Goal: Task Accomplishment & Management: Complete application form

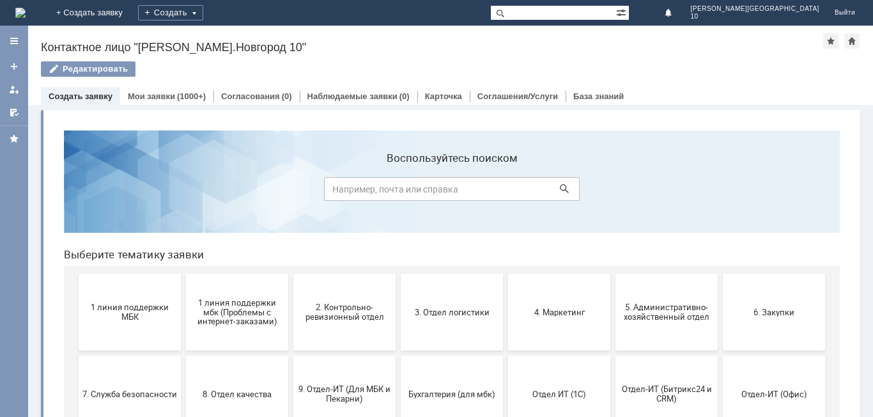
click at [126, 303] on span "1 линия поддержки МБК" at bounding box center [129, 311] width 95 height 19
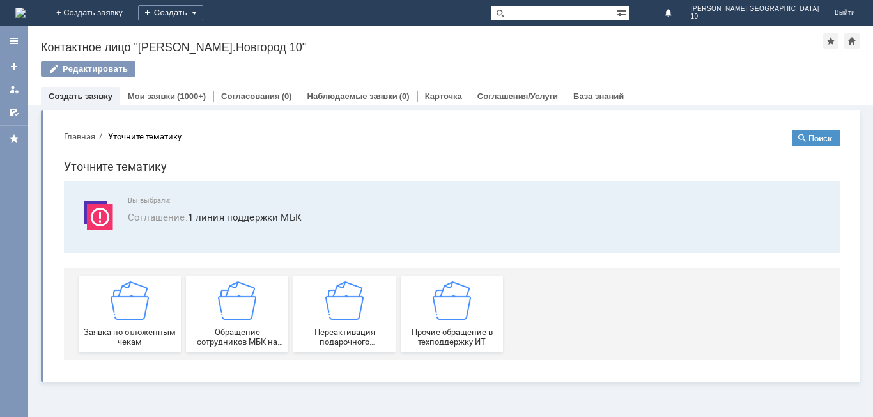
click at [126, 303] on img at bounding box center [130, 300] width 38 height 38
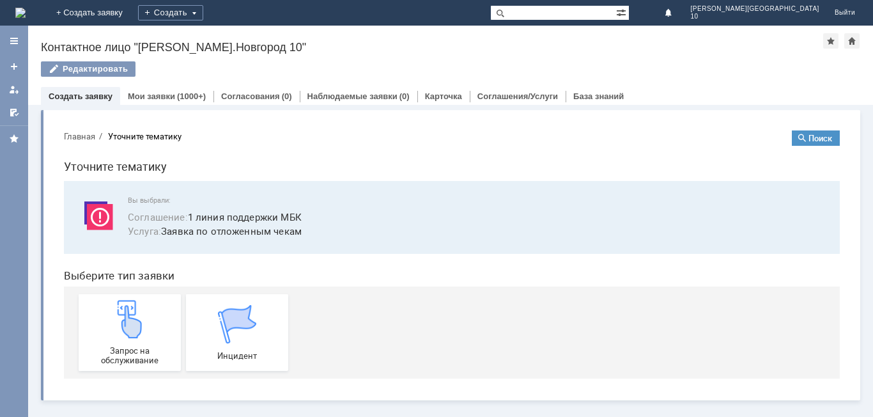
click at [126, 303] on img at bounding box center [130, 319] width 38 height 38
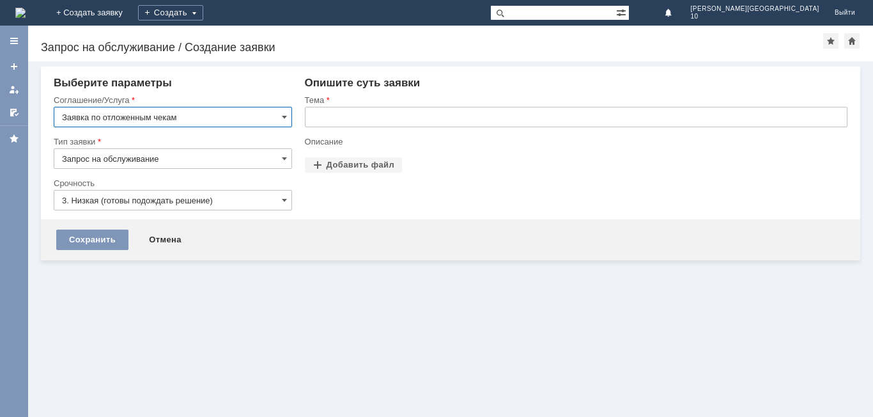
click at [369, 109] on input "text" at bounding box center [576, 117] width 542 height 20
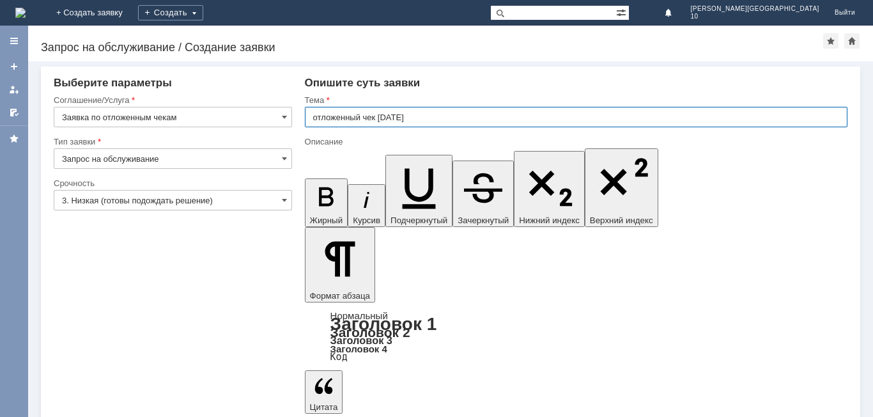
type input "отложенный чек [DATE]"
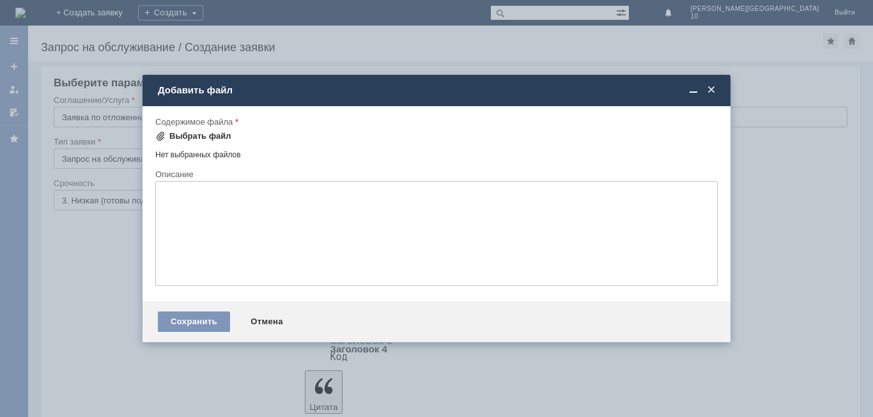
click at [198, 134] on div "Выбрать файл" at bounding box center [200, 136] width 62 height 10
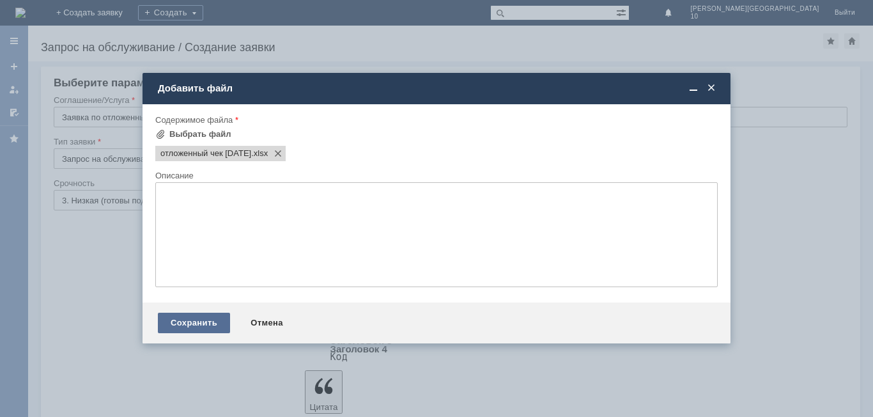
click at [187, 324] on div "Сохранить" at bounding box center [194, 322] width 72 height 20
